Goal: Task Accomplishment & Management: Manage account settings

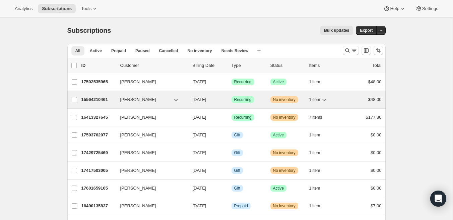
click at [96, 98] on p "15564210461" at bounding box center [97, 99] width 33 height 7
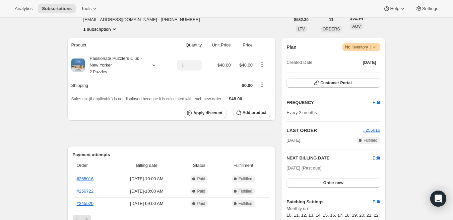
scroll to position [4, 0]
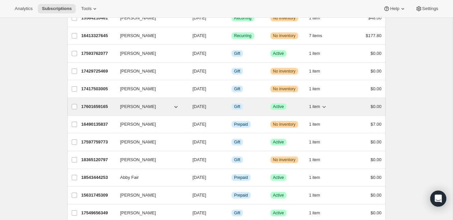
scroll to position [85, 0]
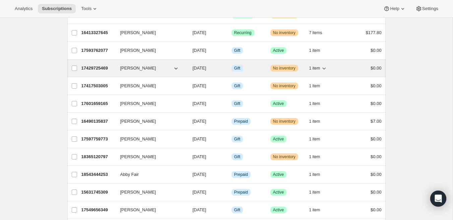
click at [93, 66] on p "17429725469" at bounding box center [97, 68] width 33 height 7
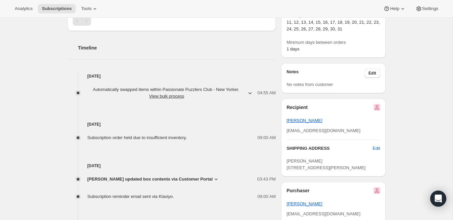
scroll to position [290, 0]
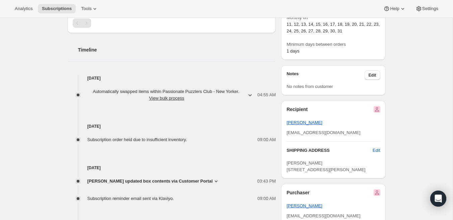
click at [249, 94] on icon "button" at bounding box center [250, 95] width 3 height 2
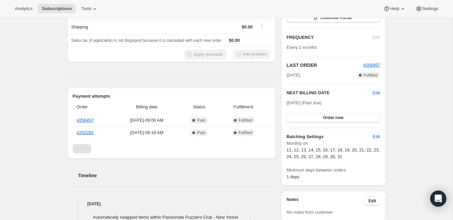
scroll to position [164, 0]
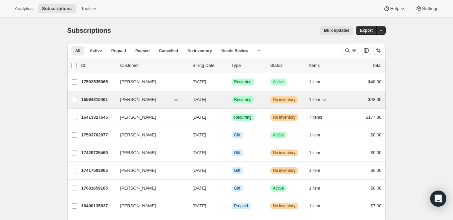
click at [101, 97] on p "15564210461" at bounding box center [97, 99] width 33 height 7
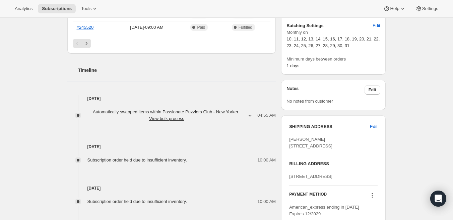
scroll to position [234, 0]
